Goal: Information Seeking & Learning: Find specific fact

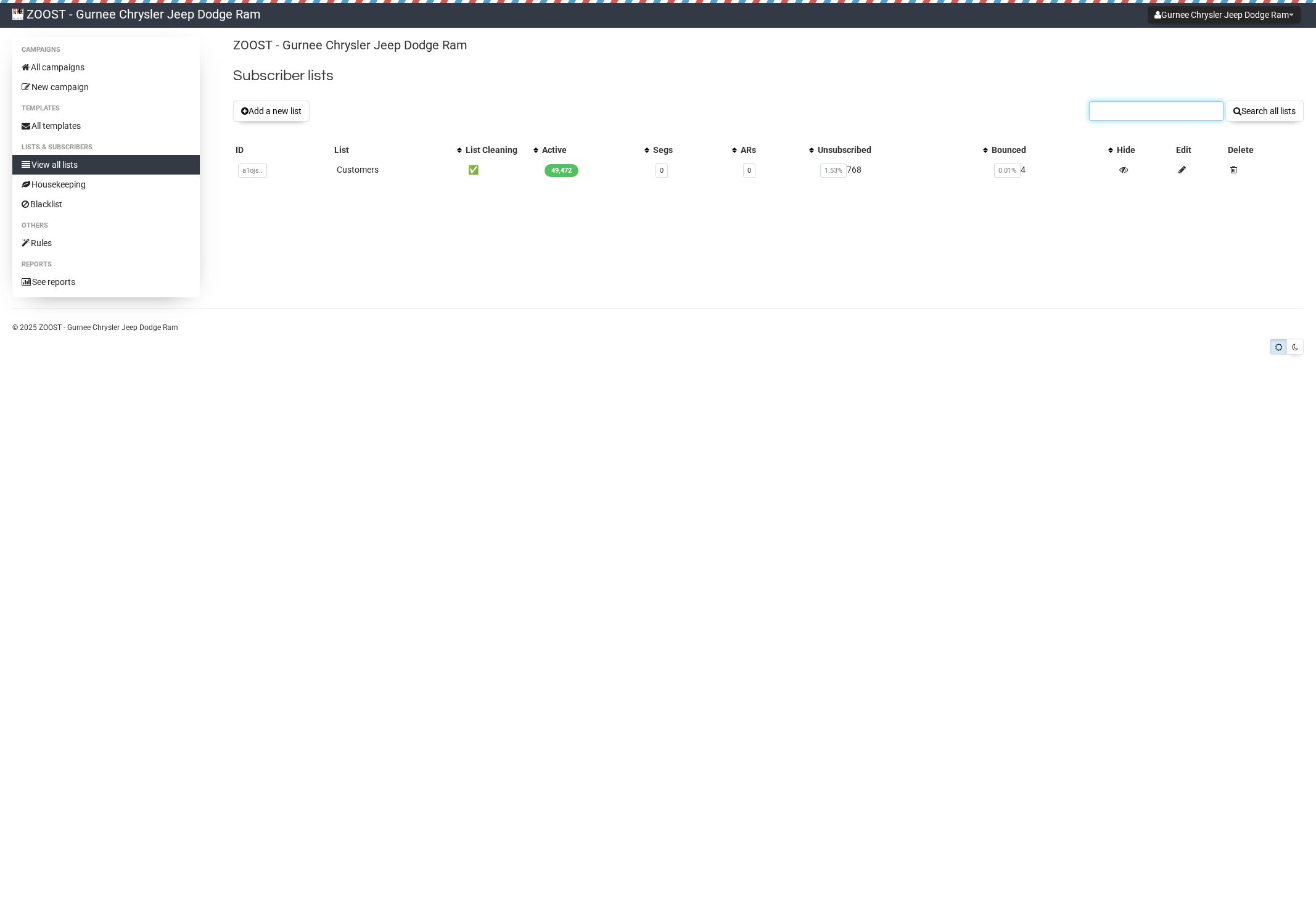
click at [1197, 115] on input "text" at bounding box center [1156, 111] width 135 height 20
paste input "hnativo2006@yahoo.com"
type input "hnativo2006@yahoo.com"
click at [1280, 109] on button "Search all lists" at bounding box center [1264, 111] width 78 height 21
click at [1113, 106] on input "text" at bounding box center [1156, 111] width 135 height 20
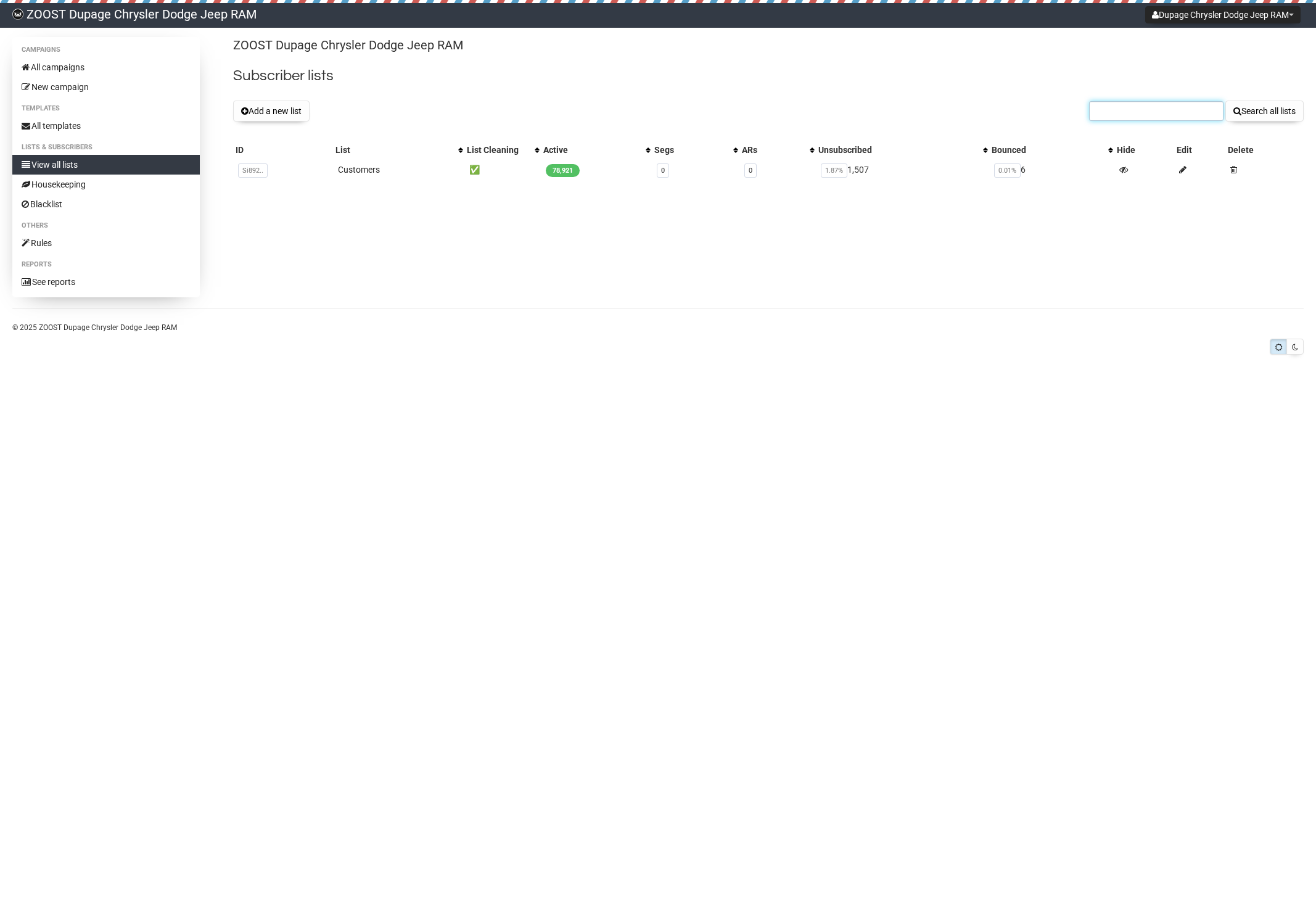
paste input "[EMAIL_ADDRESS][DOMAIN_NAME]"
type input "[EMAIL_ADDRESS][DOMAIN_NAME]"
click at [1271, 113] on button "Search all lists" at bounding box center [1264, 111] width 78 height 21
